Goal: Find specific page/section: Find specific page/section

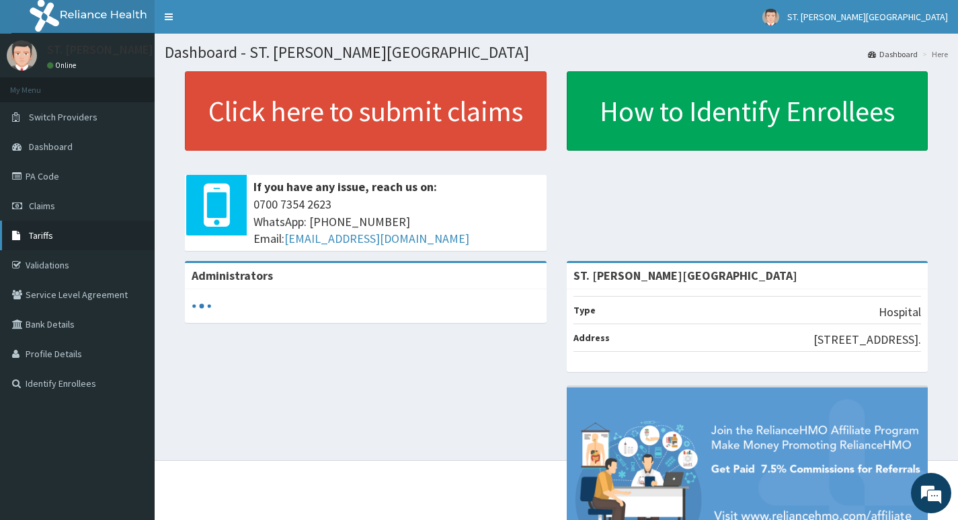
click at [79, 234] on link "Tariffs" at bounding box center [77, 236] width 155 height 30
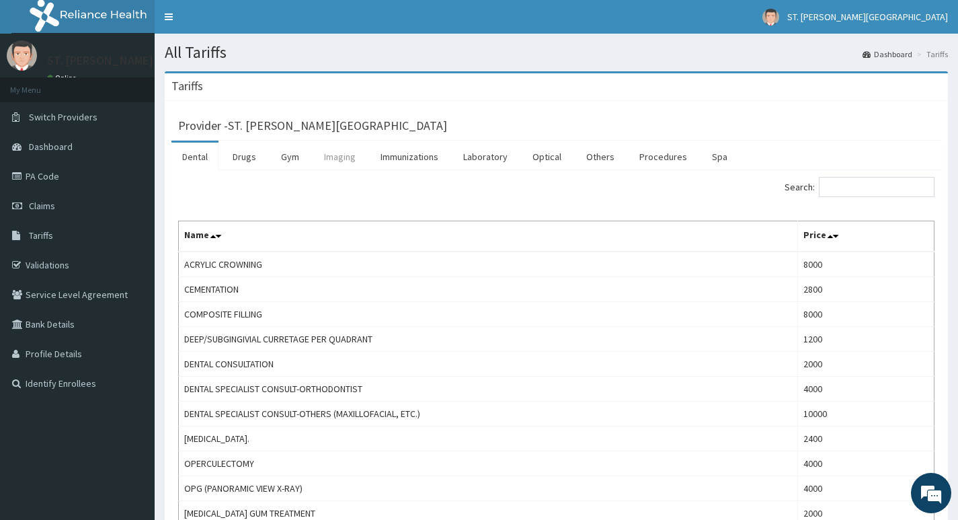
click at [326, 157] on link "Imaging" at bounding box center [339, 157] width 53 height 28
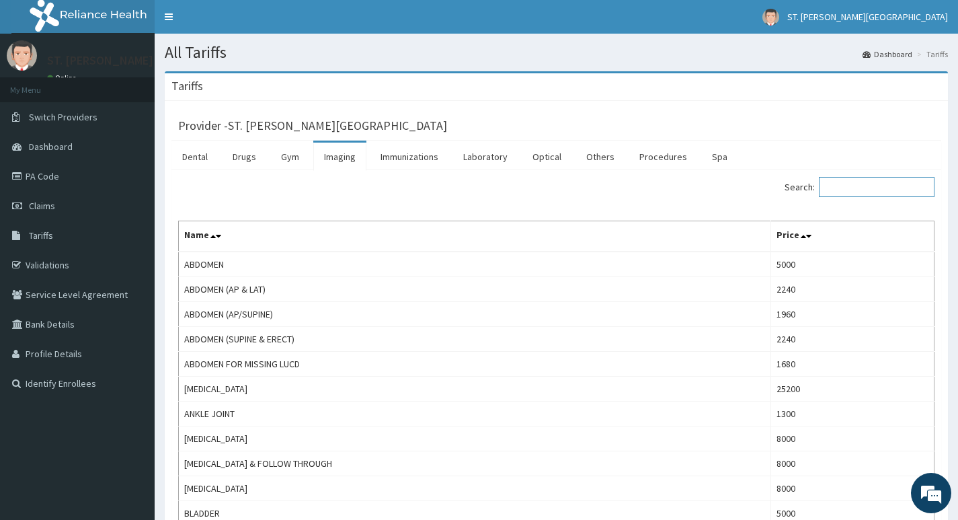
click at [858, 184] on input "Search:" at bounding box center [877, 187] width 116 height 20
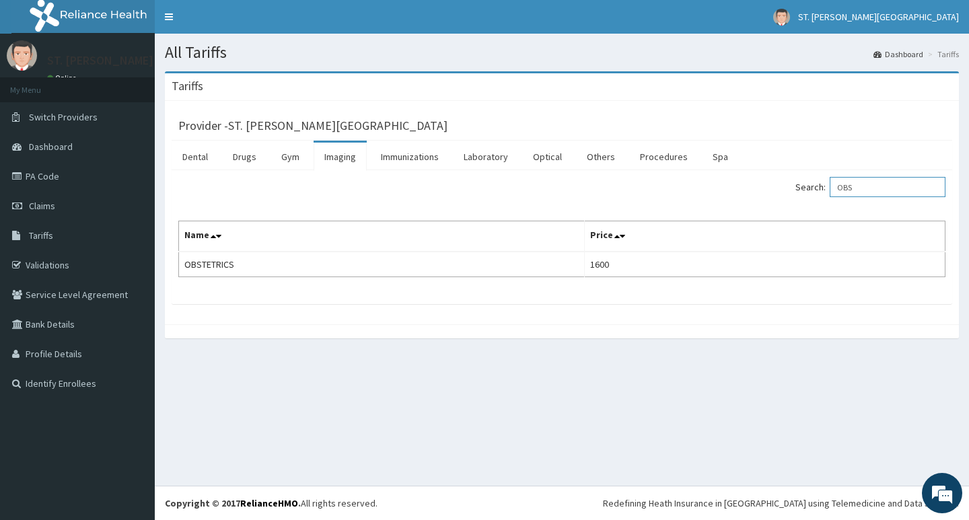
type input "OBS"
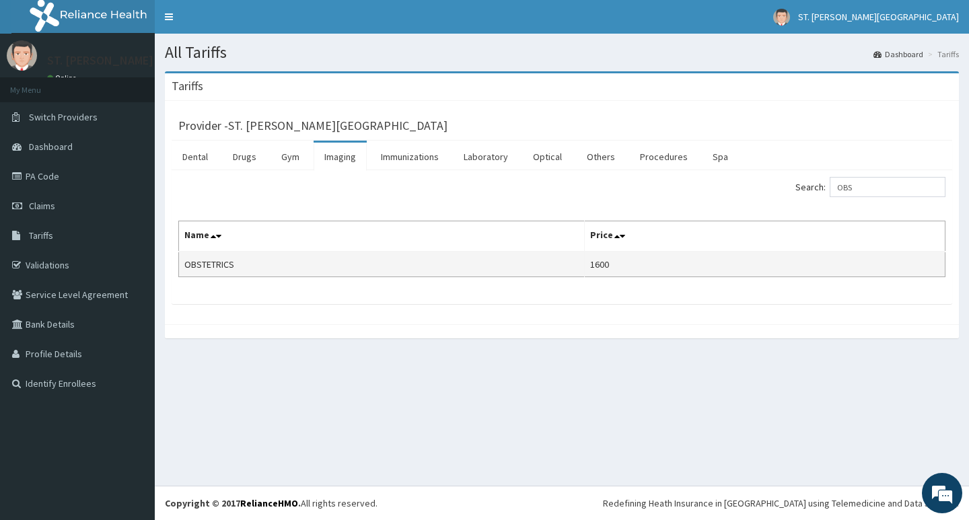
click at [237, 263] on td "OBSTETRICS" at bounding box center [382, 265] width 406 height 26
drag, startPoint x: 233, startPoint y: 262, endPoint x: 186, endPoint y: 268, distance: 47.5
click at [186, 268] on td "OBSTETRICS" at bounding box center [382, 265] width 406 height 26
copy td "OBSTETRICS"
